Goal: Transaction & Acquisition: Purchase product/service

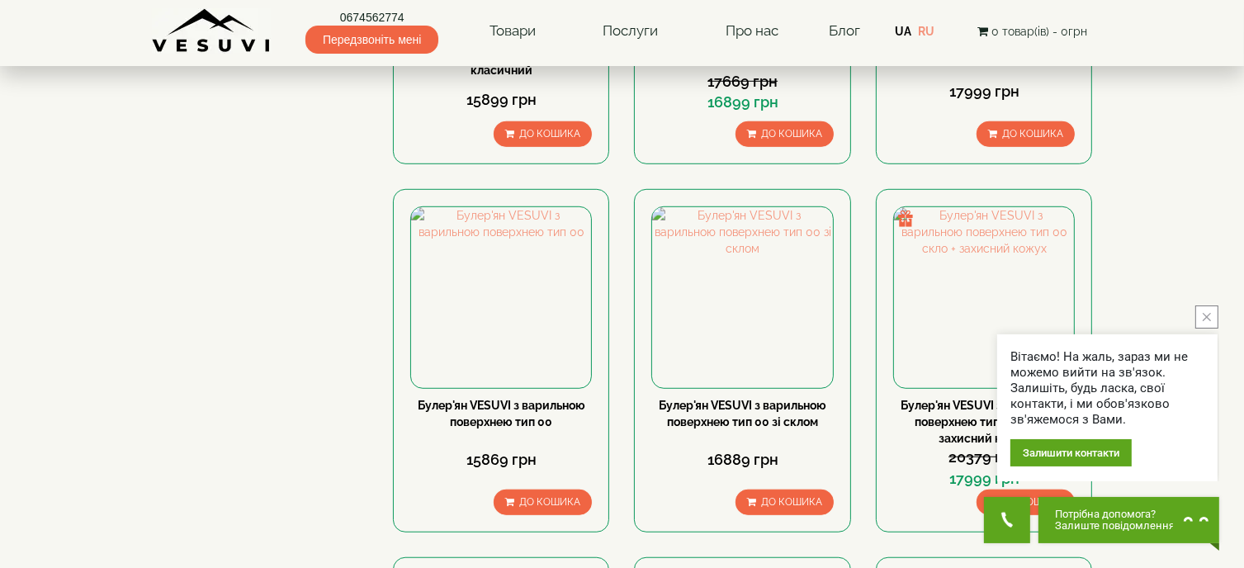
scroll to position [1074, 0]
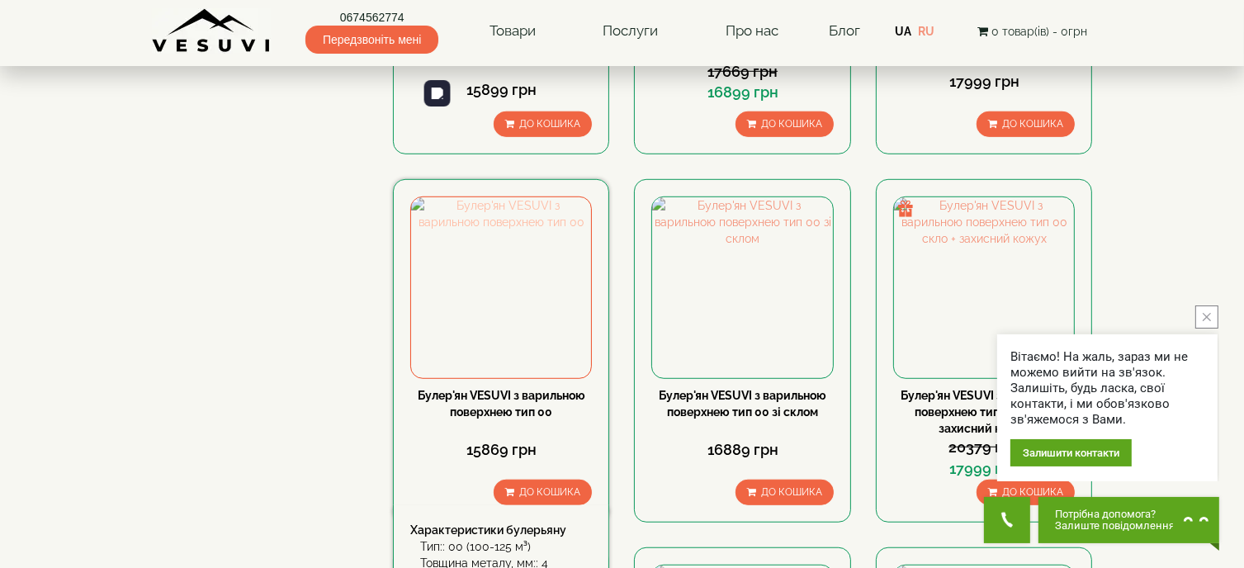
click at [532, 205] on img at bounding box center [501, 287] width 180 height 180
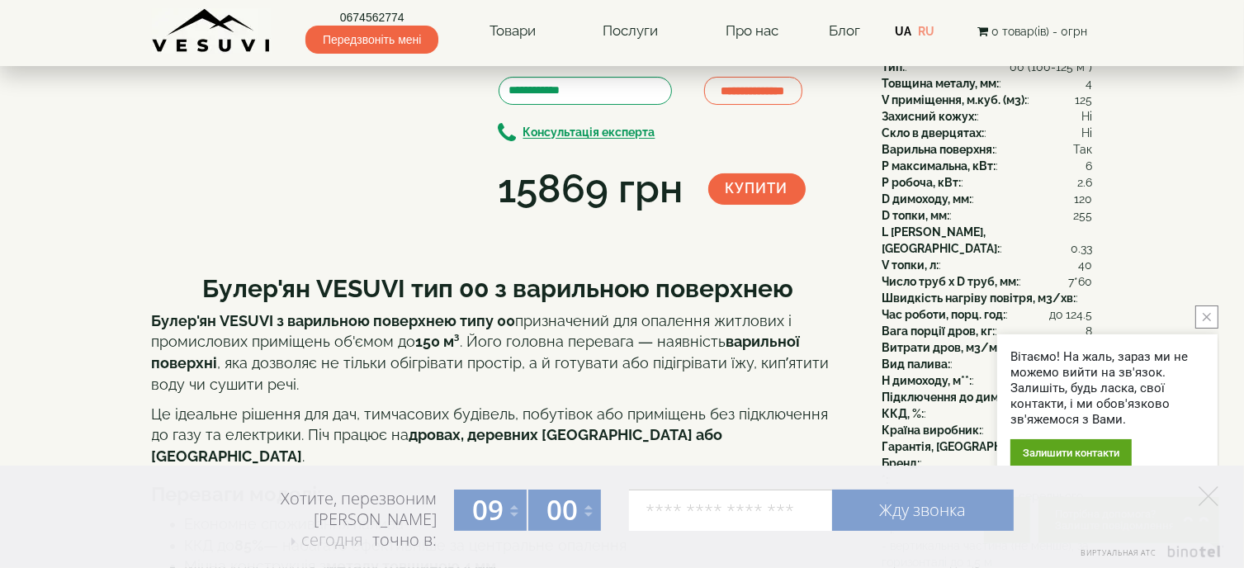
scroll to position [83, 0]
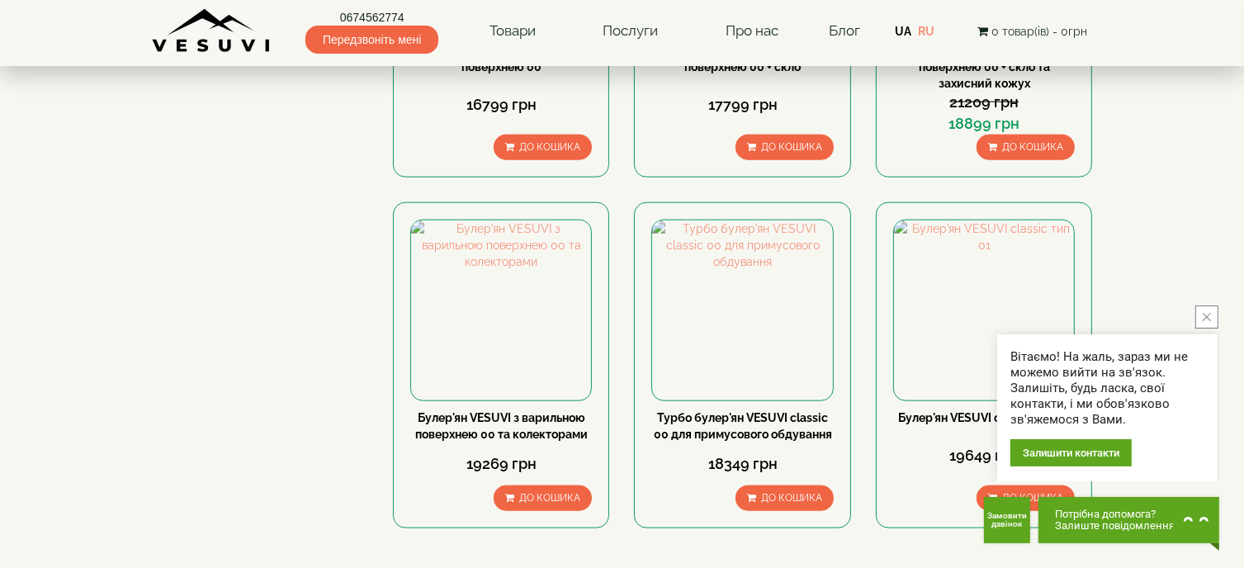
scroll to position [1817, 0]
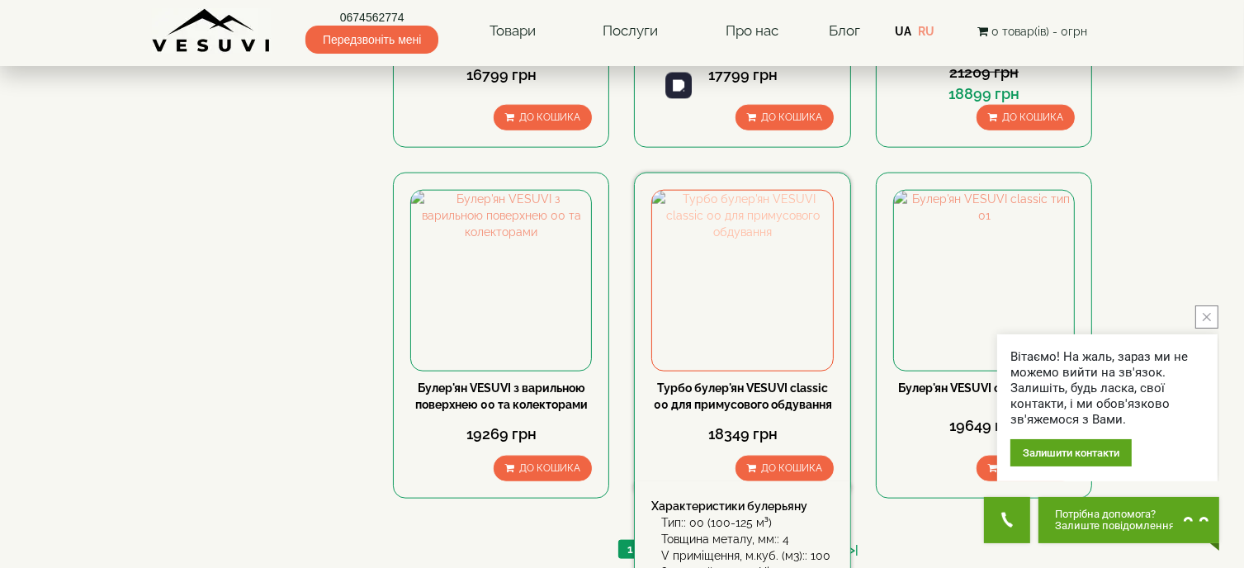
click at [717, 191] on img at bounding box center [742, 281] width 180 height 180
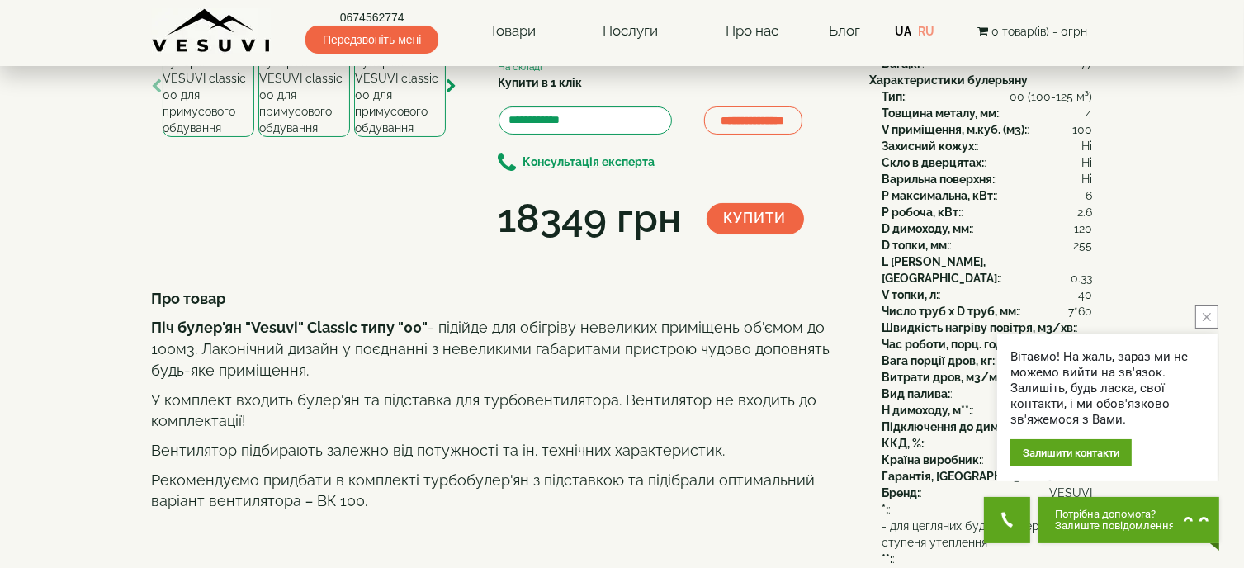
scroll to position [165, 0]
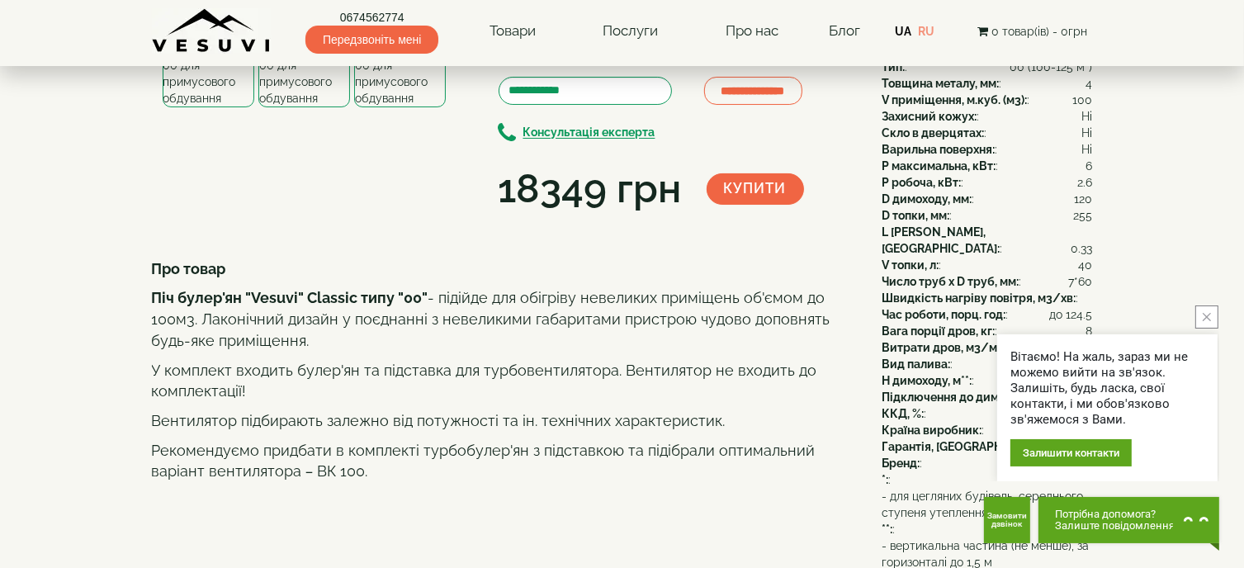
click at [214, 107] on img at bounding box center [209, 57] width 92 height 101
click at [290, 107] on img at bounding box center [304, 57] width 92 height 101
click at [429, 107] on img at bounding box center [400, 57] width 92 height 101
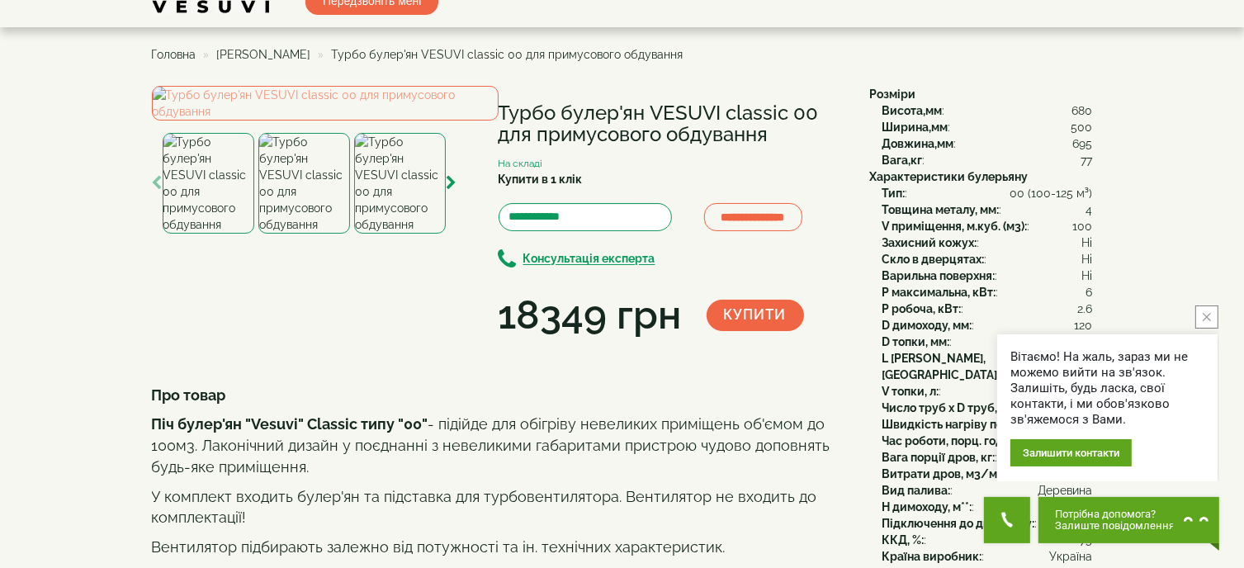
scroll to position [0, 0]
